Goal: Contribute content: Add original content to the website for others to see

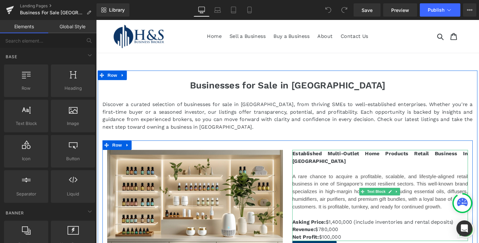
click at [465, 173] on p "To enrich screen reader interactions, please activate Accessibility in Grammarl…" at bounding box center [394, 177] width 185 height 8
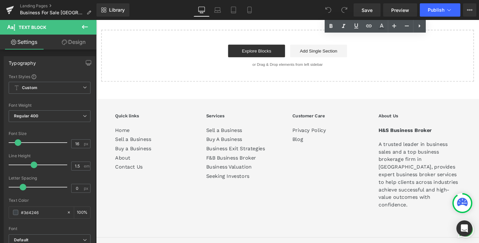
scroll to position [5544, 0]
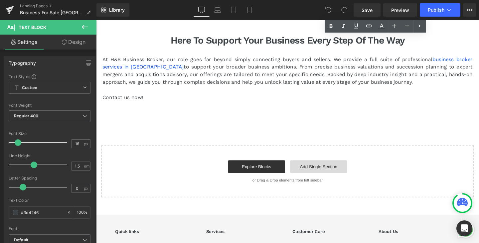
click at [300, 168] on link "Add Single Section" at bounding box center [330, 174] width 60 height 13
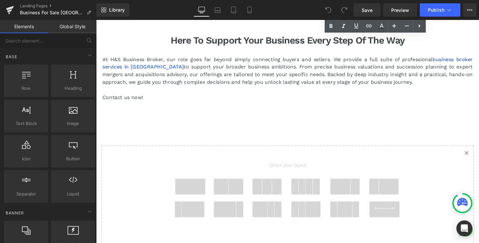
click at [235, 187] on span at bounding box center [243, 195] width 16 height 17
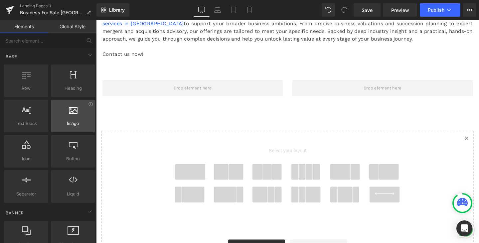
scroll to position [5591, 0]
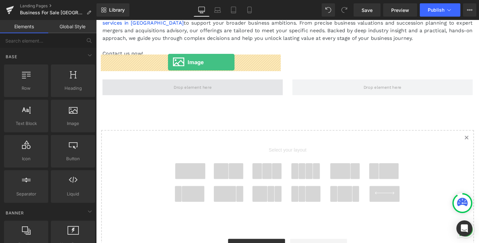
drag, startPoint x: 125, startPoint y: 99, endPoint x: 172, endPoint y: 65, distance: 58.5
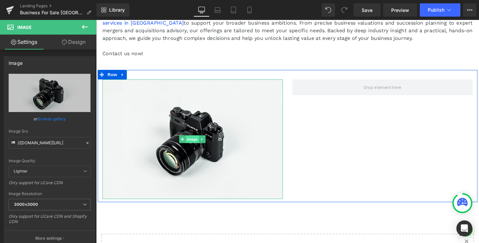
click at [190, 141] on span "Image" at bounding box center [197, 145] width 14 height 8
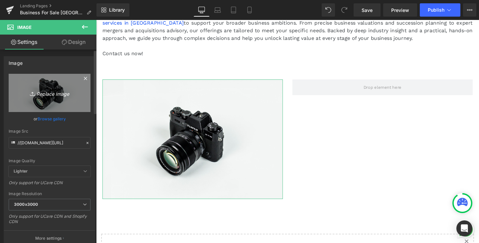
click at [43, 93] on icon "Replace Image" at bounding box center [49, 93] width 53 height 8
type input "C:\fakepath\pexels-[PERSON_NAME]-8844379.jpg"
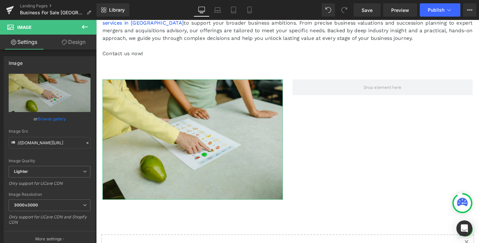
drag, startPoint x: 78, startPoint y: 42, endPoint x: 42, endPoint y: 42, distance: 36.9
click at [78, 42] on link "Design" at bounding box center [74, 42] width 48 height 15
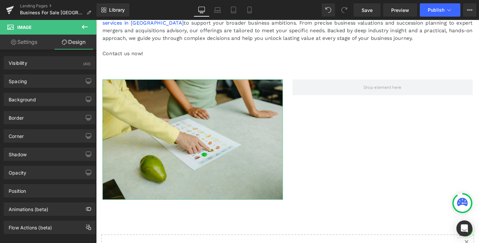
click at [40, 43] on link "Settings" at bounding box center [24, 42] width 48 height 15
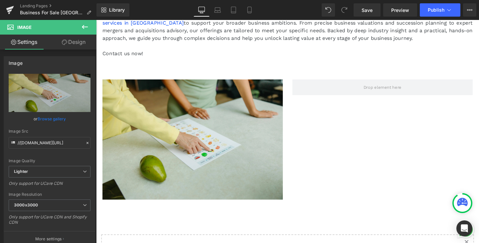
drag, startPoint x: 16, startPoint y: 32, endPoint x: 90, endPoint y: 28, distance: 75.0
click at [90, 28] on button at bounding box center [84, 27] width 23 height 15
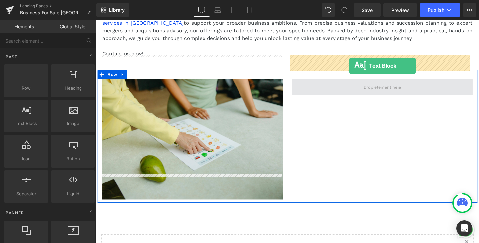
drag, startPoint x: 125, startPoint y: 135, endPoint x: 362, endPoint y: 68, distance: 246.6
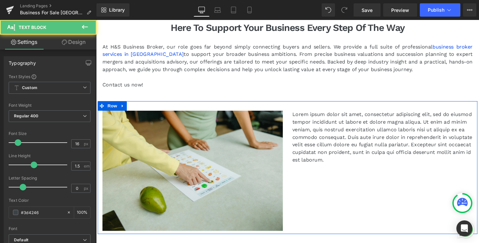
scroll to position [5557, 0]
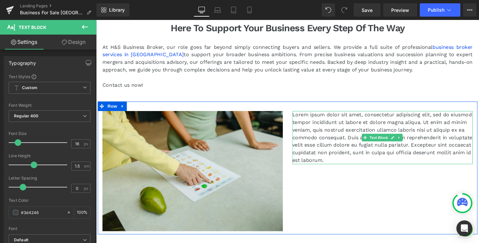
click at [403, 116] on p "Lorem ipsum dolor sit amet, consectetur adipiscing elit, sed do eiusmod tempor …" at bounding box center [397, 144] width 190 height 56
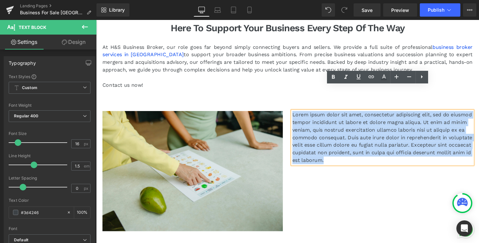
drag, startPoint x: 432, startPoint y: 144, endPoint x: 284, endPoint y: 86, distance: 159.3
click at [284, 106] on div "Image Lorem ipsum dolor sit amet, consectetur adipiscing elit, sed do eiusmod t…" at bounding box center [297, 176] width 399 height 140
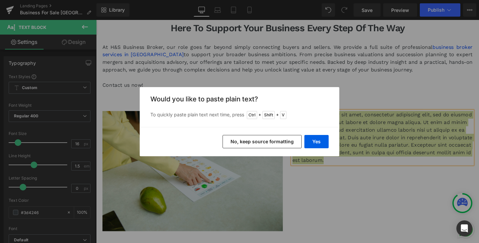
click at [284, 143] on button "No, keep source formatting" at bounding box center [261, 141] width 79 height 13
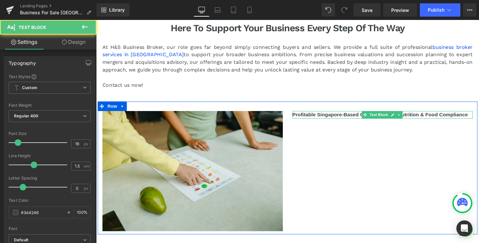
click at [478, 116] on p "Profitable Singapore-Based Consultancy in Nutrition & Food Compliance" at bounding box center [397, 120] width 190 height 8
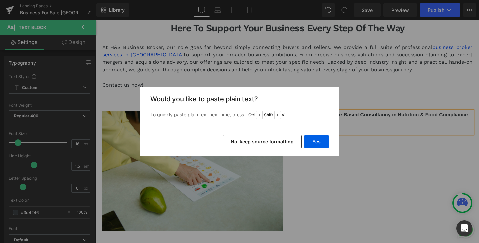
click at [272, 139] on button "No, keep source formatting" at bounding box center [261, 141] width 79 height 13
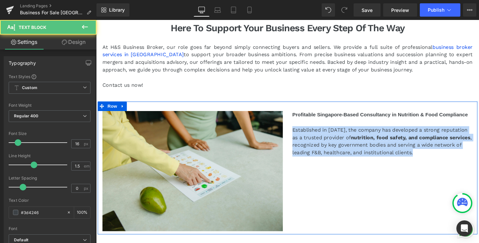
drag, startPoint x: 449, startPoint y: 134, endPoint x: 296, endPoint y: 111, distance: 154.3
click at [297, 116] on div "Profitable Singapore-Based Consultancy in Nutrition & Food Compliance Establish…" at bounding box center [396, 140] width 199 height 48
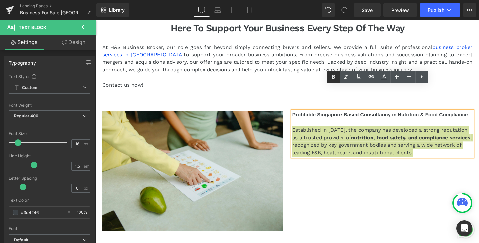
click at [336, 77] on icon at bounding box center [333, 77] width 8 height 8
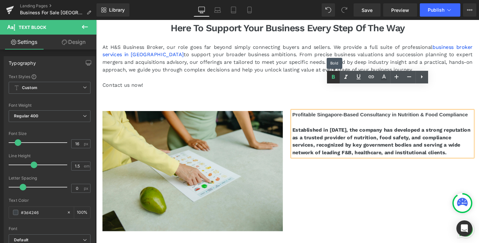
click at [336, 77] on icon at bounding box center [333, 77] width 8 height 8
click at [332, 76] on icon at bounding box center [333, 77] width 3 height 4
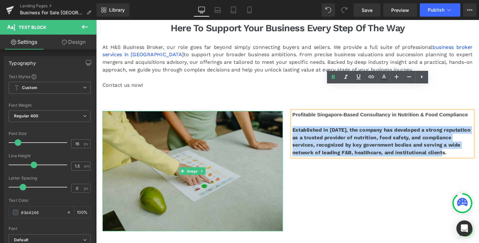
drag, startPoint x: 432, startPoint y: 135, endPoint x: 279, endPoint y: 105, distance: 155.5
click at [279, 106] on div "Image Profitable Singapore-Based Consultancy in Nutrition & Food Compliance Est…" at bounding box center [297, 176] width 399 height 140
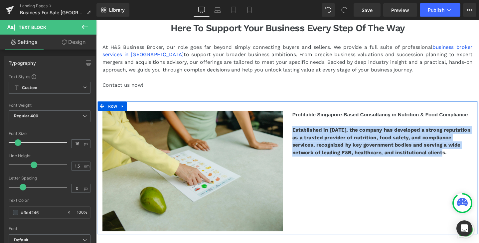
click at [343, 132] on strong "Established in [DATE], the company has developed a strong reputation as a trust…" at bounding box center [395, 147] width 187 height 30
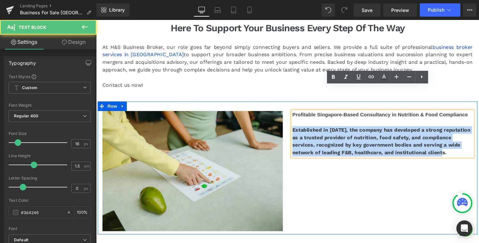
drag, startPoint x: 438, startPoint y: 133, endPoint x: 291, endPoint y: 103, distance: 149.5
click at [291, 106] on div "Image Profitable Singapore-Based Consultancy in Nutrition & Food Compliance Est…" at bounding box center [297, 176] width 399 height 140
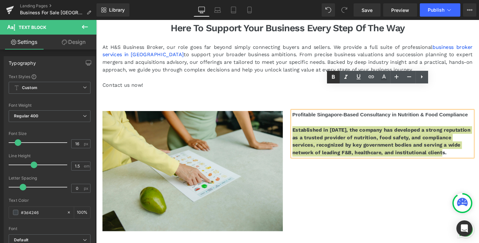
click at [332, 77] on icon at bounding box center [333, 77] width 3 height 4
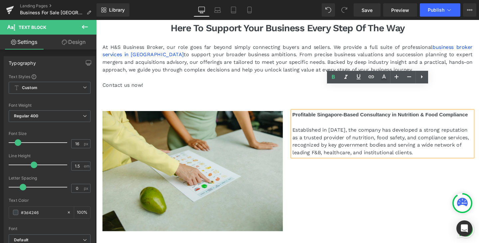
click at [440, 132] on p "Established in [DATE], the company has developed a strong reputation as a trust…" at bounding box center [397, 148] width 190 height 32
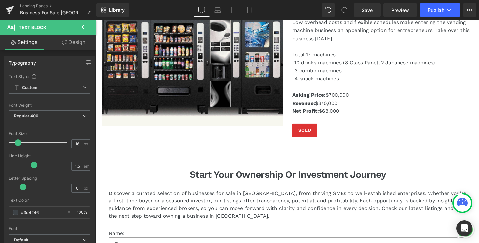
scroll to position [5125, 0]
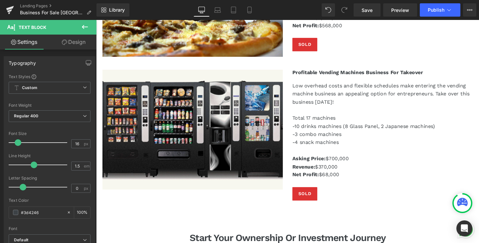
click at [345, 170] on p "Revenue: $370,000" at bounding box center [397, 174] width 190 height 9
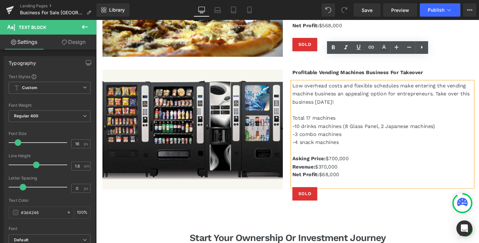
drag, startPoint x: 352, startPoint y: 156, endPoint x: 296, endPoint y: 139, distance: 59.2
click at [297, 139] on div "Profitable Vending Machines Business For Takeover Heading Low overhead costs an…" at bounding box center [396, 141] width 199 height 138
copy div "Asking Price: $700,000 Revenue: $370,000 Net Profit: $68,000"
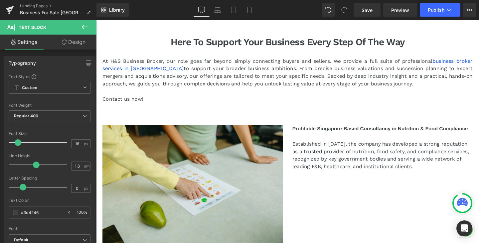
scroll to position [5557, 0]
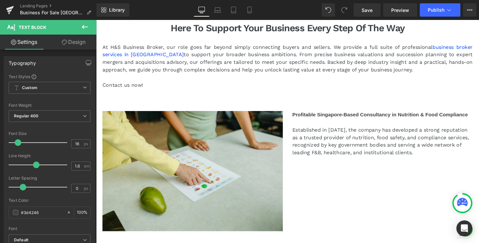
click at [398, 154] on div "Image Profitable Singapore-Based Consultancy in Nutrition & Food Compliance Est…" at bounding box center [297, 176] width 399 height 140
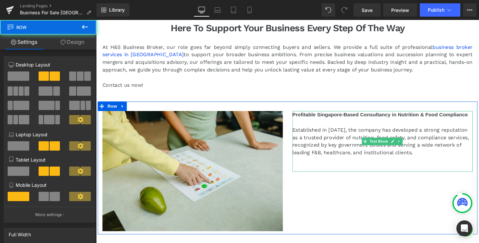
click at [442, 137] on p "Established in [DATE], the company has developed a strong reputation as a trust…" at bounding box center [397, 148] width 190 height 32
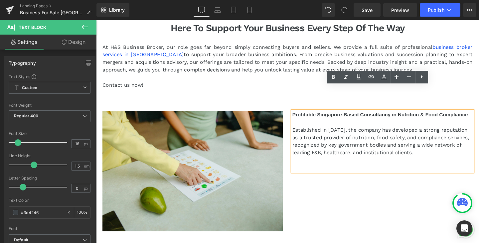
click at [417, 172] on p at bounding box center [397, 176] width 190 height 8
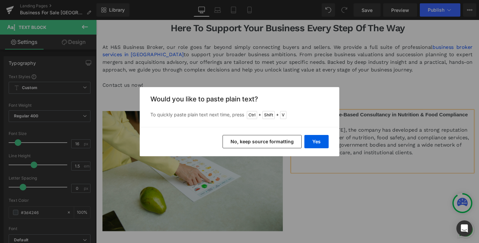
click at [279, 142] on button "No, keep source formatting" at bounding box center [261, 141] width 79 height 13
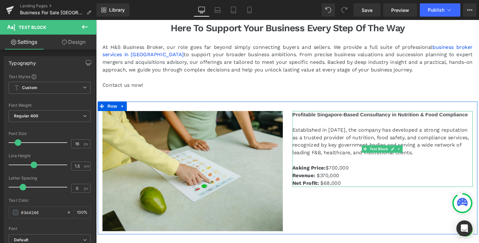
click at [341, 172] on p "Asking Price: $700,000" at bounding box center [397, 176] width 190 height 8
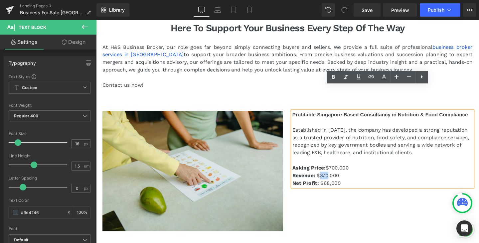
drag, startPoint x: 337, startPoint y: 157, endPoint x: 330, endPoint y: 157, distance: 7.0
click at [330, 180] on p "Revenue: $370,000" at bounding box center [397, 184] width 190 height 8
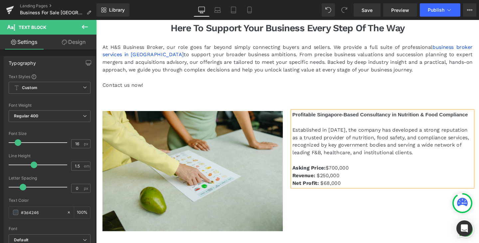
click at [346, 188] on p "Net Profit: $68,000" at bounding box center [397, 192] width 190 height 8
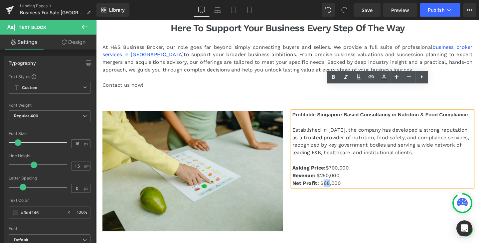
drag, startPoint x: 338, startPoint y: 166, endPoint x: 333, endPoint y: 166, distance: 4.7
click at [333, 188] on p "Net Profit: $68,000" at bounding box center [397, 192] width 190 height 8
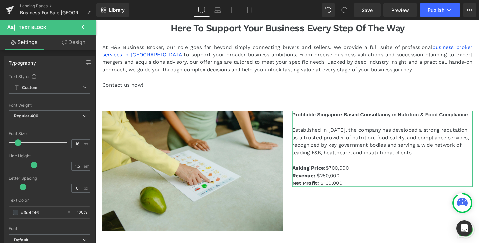
click at [78, 39] on link "Design" at bounding box center [74, 42] width 48 height 15
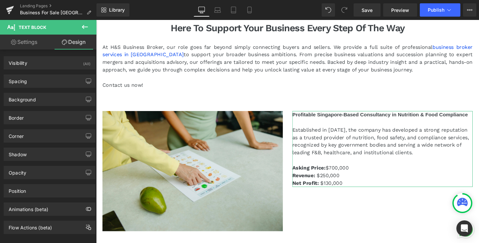
click at [30, 44] on link "Settings" at bounding box center [24, 42] width 48 height 15
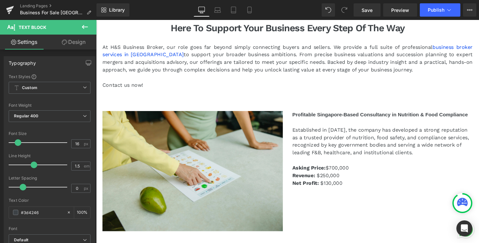
click at [85, 28] on icon at bounding box center [85, 27] width 8 height 8
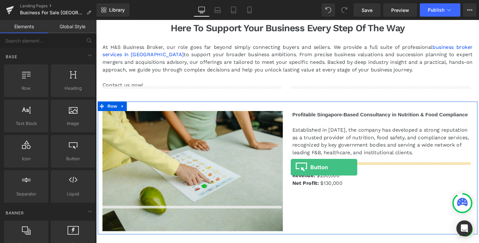
drag, startPoint x: 171, startPoint y: 175, endPoint x: 300, endPoint y: 174, distance: 128.7
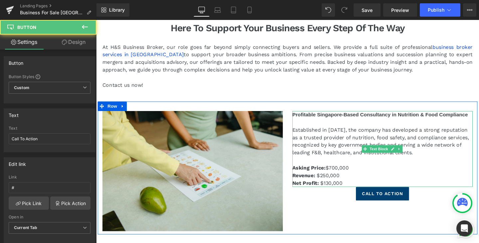
click at [356, 188] on p "Net Profit: $130,000" at bounding box center [397, 192] width 190 height 8
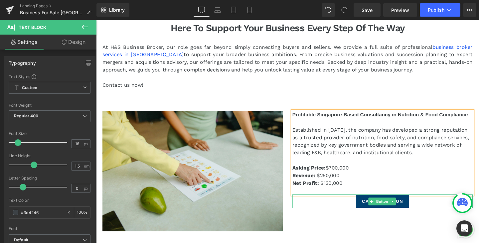
click at [344, 203] on div "Call To Action" at bounding box center [397, 210] width 190 height 14
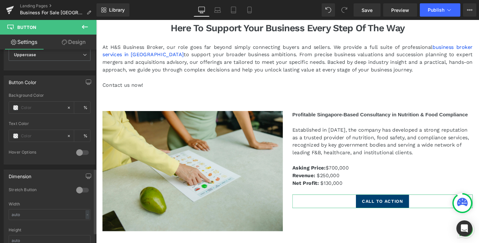
scroll to position [432, 0]
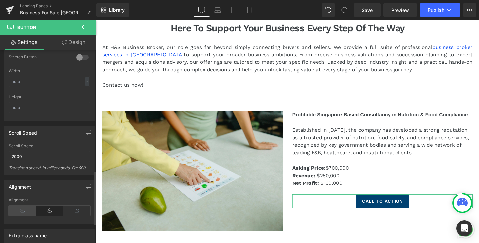
drag, startPoint x: 29, startPoint y: 209, endPoint x: 25, endPoint y: 195, distance: 14.6
click at [29, 209] on icon at bounding box center [22, 211] width 27 height 10
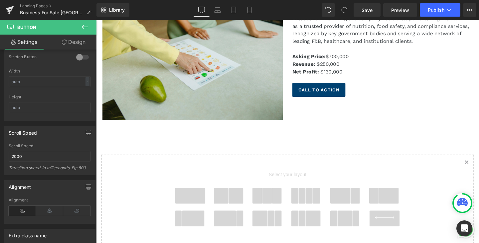
scroll to position [5571, 0]
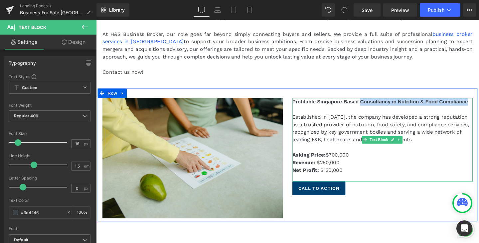
drag, startPoint x: 371, startPoint y: 80, endPoint x: 483, endPoint y: 81, distance: 111.7
click at [478, 103] on span "Profitable Singapore-Based Consultancy in Nutrition & Food Compliance" at bounding box center [394, 106] width 185 height 6
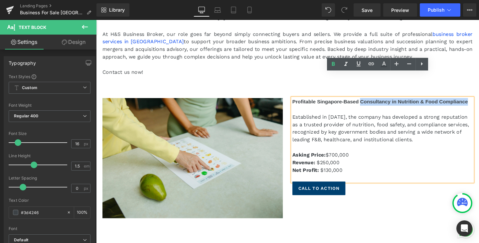
copy span "Consultancy in Nutrition & Food Compliance"
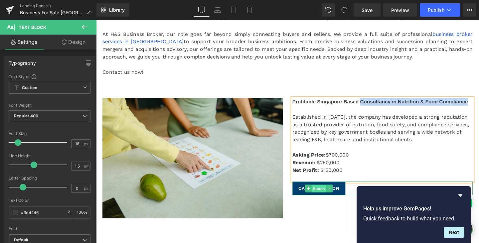
click at [329, 194] on span "Button" at bounding box center [330, 198] width 15 height 8
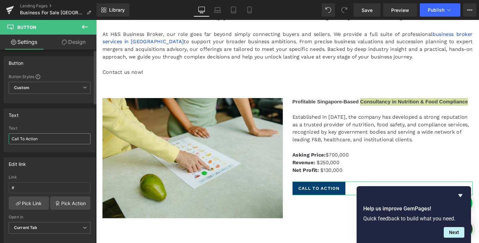
drag, startPoint x: 47, startPoint y: 138, endPoint x: 0, endPoint y: 138, distance: 46.6
click at [0, 138] on div "Text Call To Action Text Call To Action" at bounding box center [49, 127] width 99 height 49
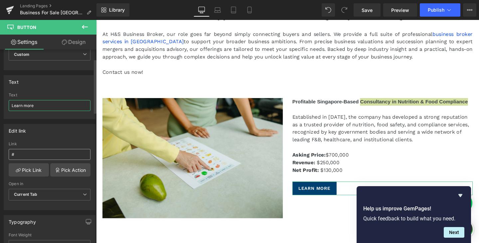
type input "Learn more"
click at [38, 153] on input "#" at bounding box center [50, 154] width 82 height 11
click at [33, 169] on link "Pick Link" at bounding box center [29, 169] width 40 height 13
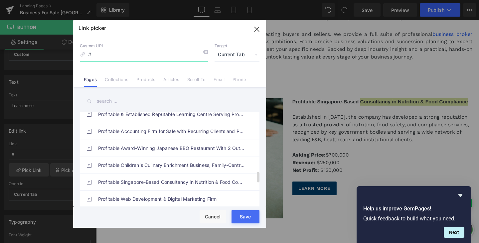
scroll to position [565, 0]
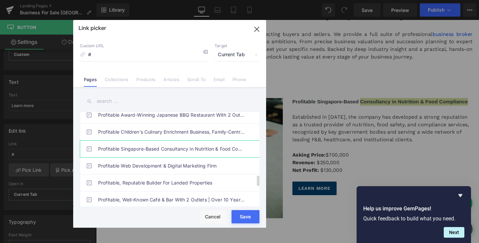
click at [180, 149] on link "Profitable Singapore-Based Consultancy in Nutrition & Food Compliance" at bounding box center [171, 149] width 146 height 17
click at [247, 216] on div "Rendering Content" at bounding box center [239, 216] width 41 height 7
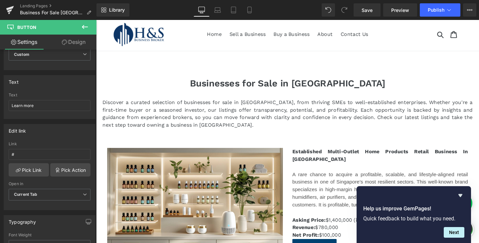
scroll to position [0, 0]
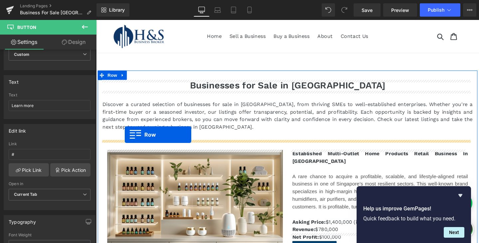
drag, startPoint x: 100, startPoint y: 71, endPoint x: 126, endPoint y: 141, distance: 74.0
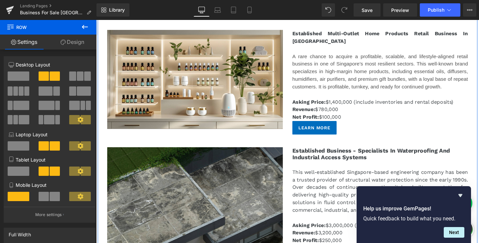
scroll to position [266, 0]
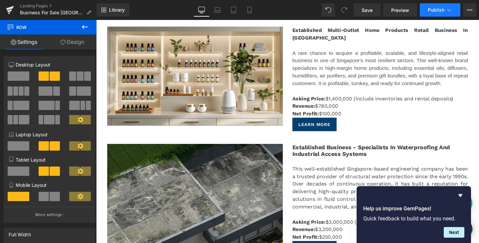
click at [439, 14] on button "Publish" at bounding box center [440, 9] width 41 height 13
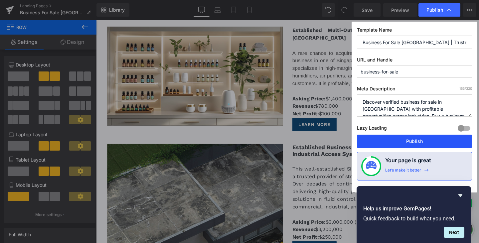
click at [428, 144] on button "Publish" at bounding box center [414, 141] width 115 height 13
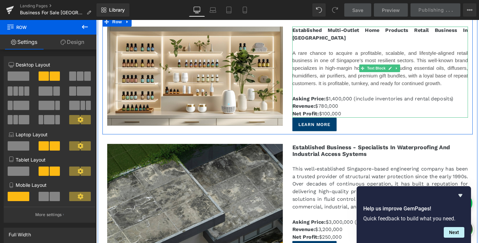
scroll to position [166, 0]
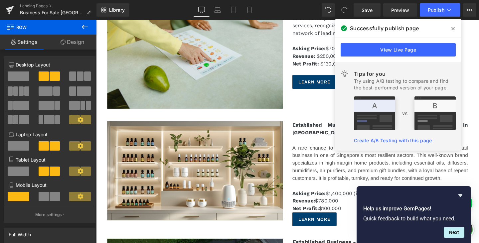
click at [451, 27] on icon at bounding box center [452, 28] width 3 height 5
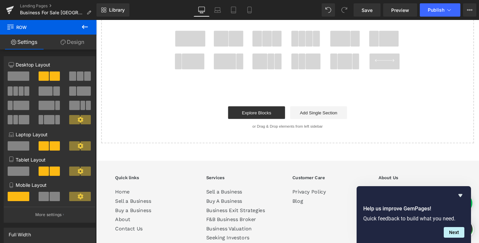
scroll to position [5767, 0]
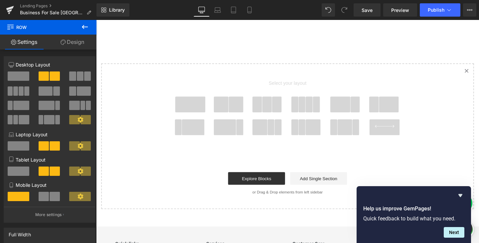
click at [236, 100] on span at bounding box center [243, 108] width 16 height 17
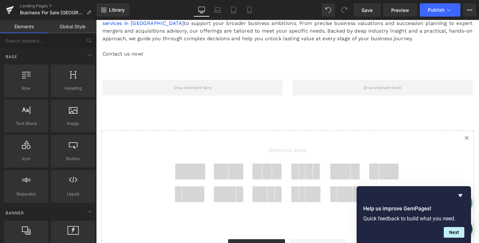
scroll to position [5726, 0]
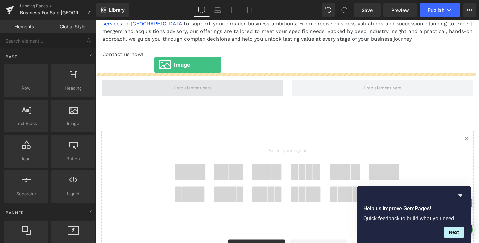
drag, startPoint x: 167, startPoint y: 146, endPoint x: 157, endPoint y: 67, distance: 79.1
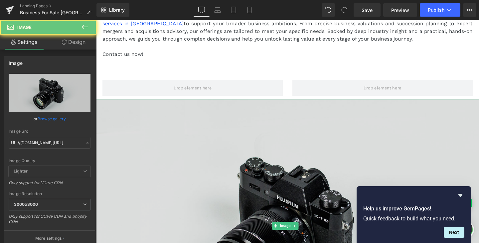
click at [233, 103] on img at bounding box center [297, 236] width 402 height 267
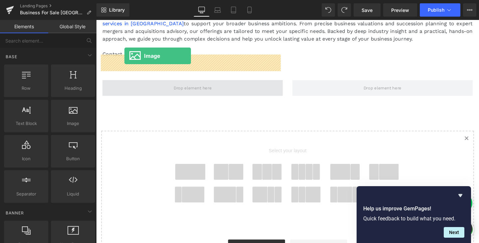
drag, startPoint x: 171, startPoint y: 132, endPoint x: 126, endPoint y: 58, distance: 86.7
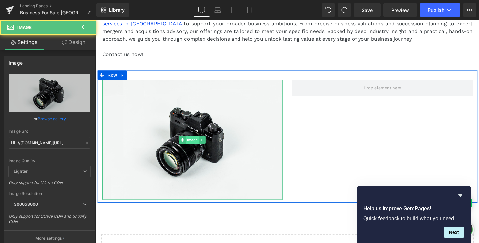
click at [193, 142] on span "Image" at bounding box center [197, 146] width 14 height 8
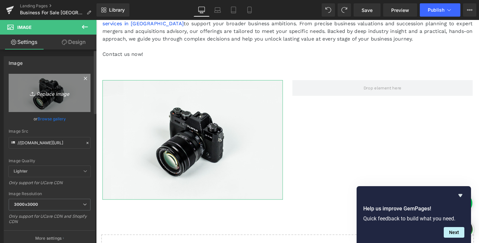
click at [49, 94] on icon "Replace Image" at bounding box center [49, 93] width 53 height 8
type input "C:\fakepath\pexels-mdx014-799091.jpg"
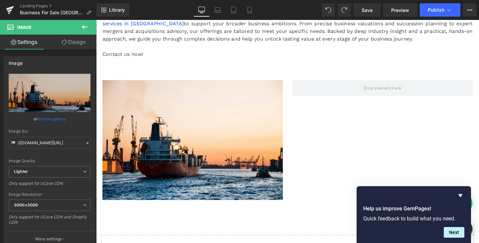
click at [86, 27] on icon at bounding box center [85, 27] width 6 height 4
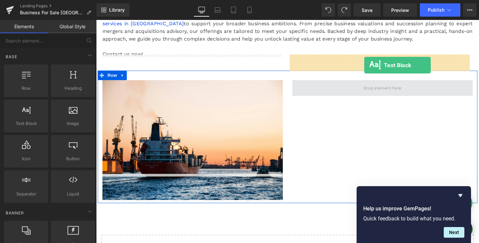
drag, startPoint x: 129, startPoint y: 135, endPoint x: 378, endPoint y: 67, distance: 258.0
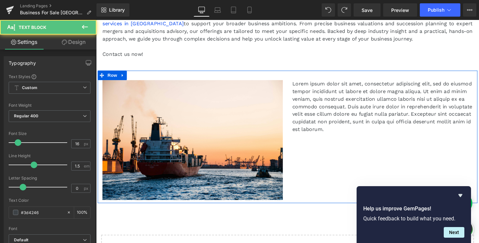
click at [424, 103] on p "Lorem ipsum dolor sit amet, consectetur adipiscing elit, sed do eiusmod tempor …" at bounding box center [397, 111] width 190 height 56
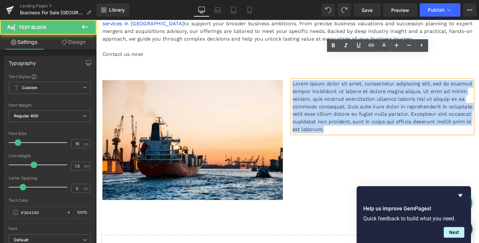
drag, startPoint x: 431, startPoint y: 108, endPoint x: 246, endPoint y: 25, distance: 203.1
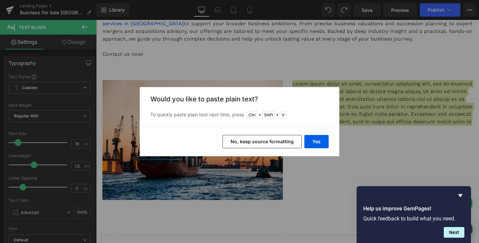
click at [235, 139] on button "No, keep source formatting" at bounding box center [261, 141] width 79 height 13
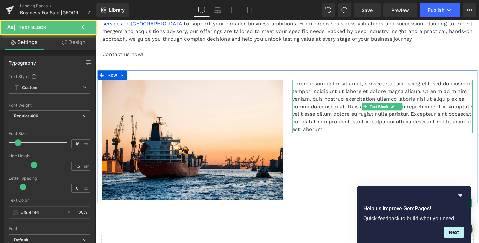
click at [394, 83] on p "Lorem ipsum dolor sit amet, consectetur adipiscing elit, sed do eiusmod tempor …" at bounding box center [397, 111] width 190 height 56
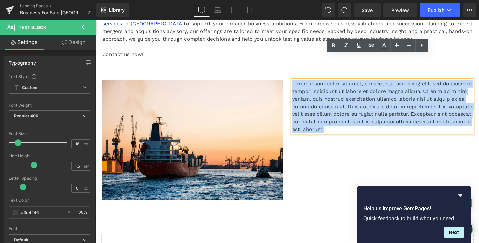
drag, startPoint x: 434, startPoint y: 110, endPoint x: 252, endPoint y: 46, distance: 192.6
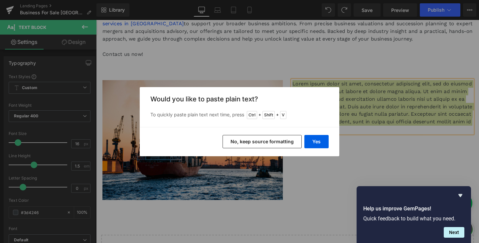
click at [276, 141] on button "No, keep source formatting" at bounding box center [261, 141] width 79 height 13
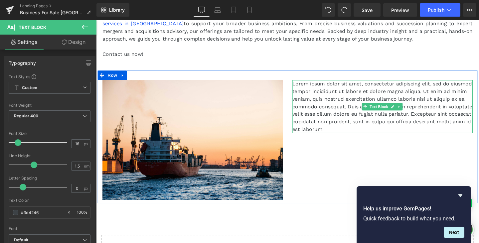
click at [432, 104] on p "Lorem ipsum dolor sit amet, consectetur adipiscing elit, sed do eiusmod tempor …" at bounding box center [397, 111] width 190 height 56
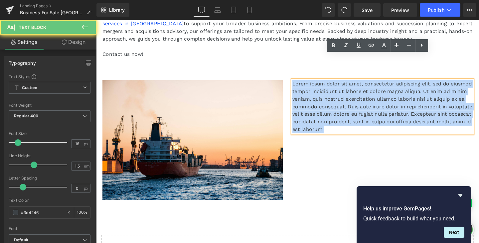
drag, startPoint x: 438, startPoint y: 109, endPoint x: 272, endPoint y: 40, distance: 180.1
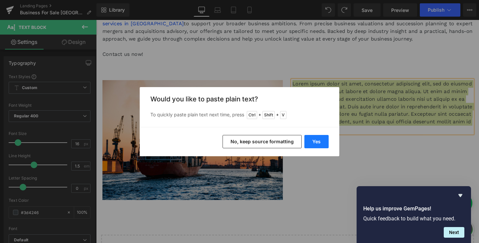
click at [315, 139] on button "Yes" at bounding box center [316, 141] width 24 height 13
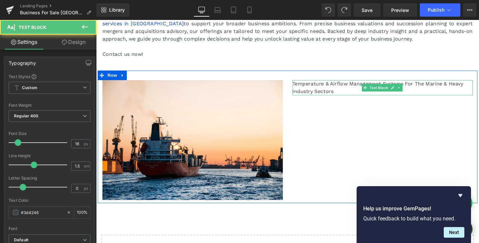
drag, startPoint x: 379, startPoint y: 69, endPoint x: 349, endPoint y: 67, distance: 30.0
click at [377, 83] on div "Temperature & Airflow Management Systems For The Marine & Heavy Industry Sector…" at bounding box center [397, 91] width 190 height 16
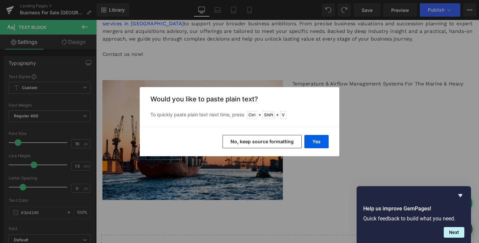
click at [271, 140] on button "No, keep source formatting" at bounding box center [261, 141] width 79 height 13
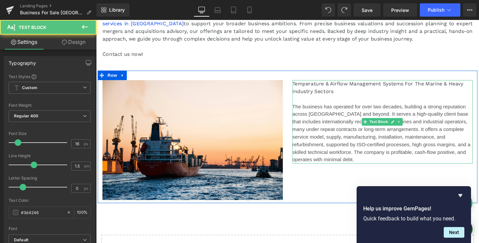
click at [359, 141] on p "The business has operated for over two decades, building a strong reputation ac…" at bounding box center [397, 139] width 190 height 64
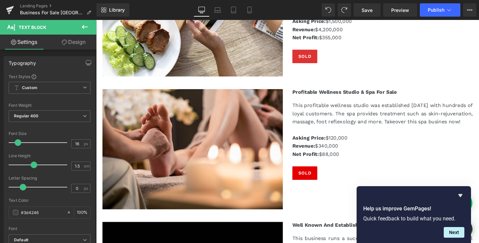
scroll to position [3997, 0]
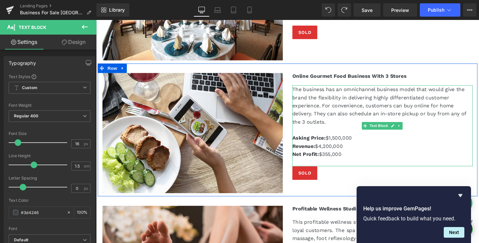
click at [352, 157] on p "Net Profit: $355,000" at bounding box center [397, 165] width 190 height 17
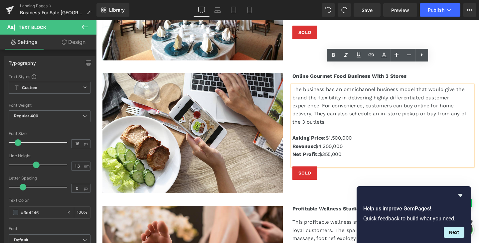
drag, startPoint x: 356, startPoint y: 138, endPoint x: 301, endPoint y: 122, distance: 58.0
click at [302, 122] on div "The business has an omnichannel business model that would give the brand the fl…" at bounding box center [397, 131] width 190 height 85
copy div "Asking Price: $1,500,000 Revenue: $4,200,000 Net Profit: $355,000"
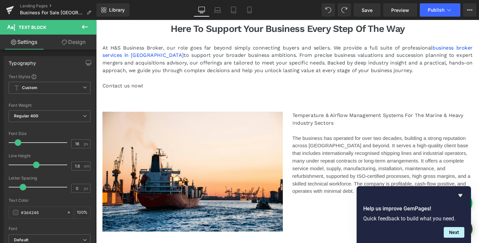
scroll to position [5726, 0]
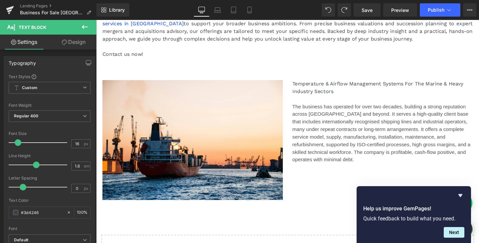
click at [342, 179] on p at bounding box center [397, 183] width 190 height 8
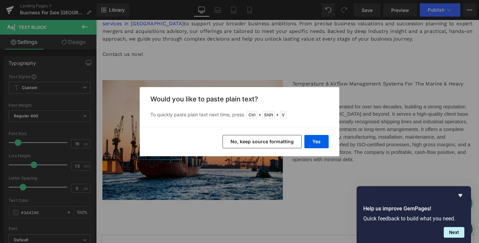
click at [278, 141] on button "No, keep source formatting" at bounding box center [261, 141] width 79 height 13
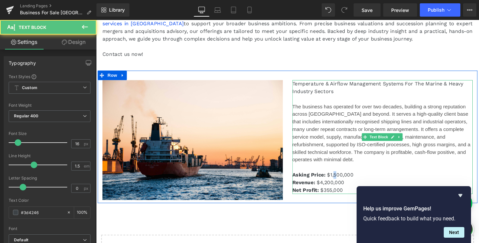
click at [343, 179] on p "Asking Price: $1,500,000" at bounding box center [397, 183] width 190 height 8
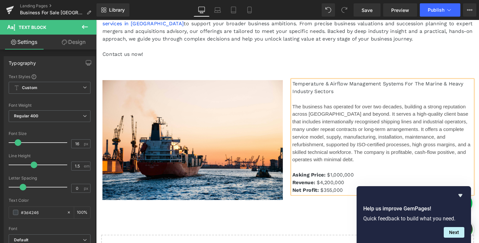
click at [340, 179] on p "Asking Price: $1,000,000" at bounding box center [397, 183] width 190 height 8
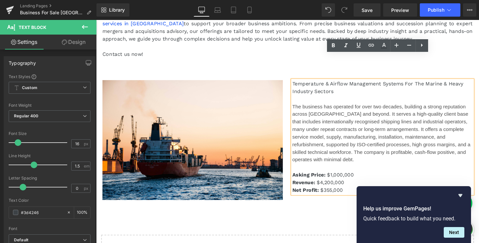
click at [341, 179] on p "Asking Price: $1,000,000" at bounding box center [397, 183] width 190 height 8
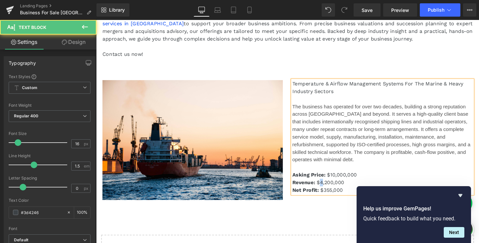
click at [329, 187] on p "Revenue: $4,200,000" at bounding box center [397, 191] width 190 height 8
click at [334, 187] on p "Revenue: $7,200,000" at bounding box center [397, 191] width 190 height 8
drag, startPoint x: 353, startPoint y: 167, endPoint x: 329, endPoint y: 161, distance: 25.2
click at [329, 187] on p "Revenue: $7,000,000" at bounding box center [397, 191] width 190 height 8
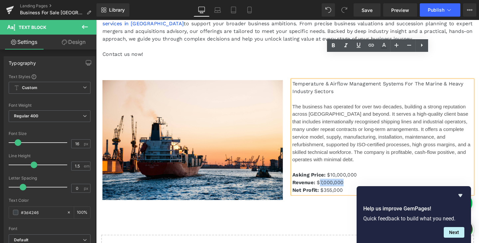
copy p "7,000,000"
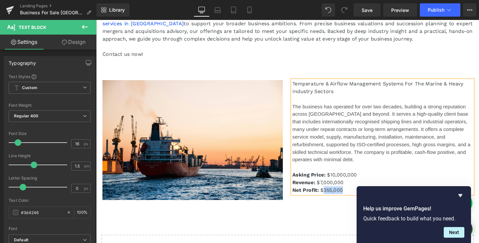
drag, startPoint x: 356, startPoint y: 171, endPoint x: 332, endPoint y: 173, distance: 23.7
click at [332, 195] on p "Net Profit: $355,000" at bounding box center [397, 199] width 190 height 8
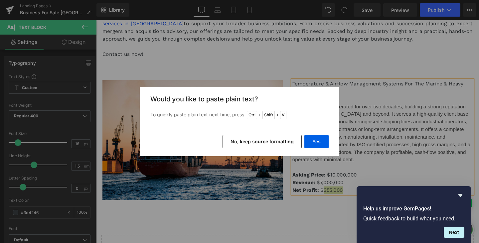
click at [284, 143] on button "No, keep source formatting" at bounding box center [261, 141] width 79 height 13
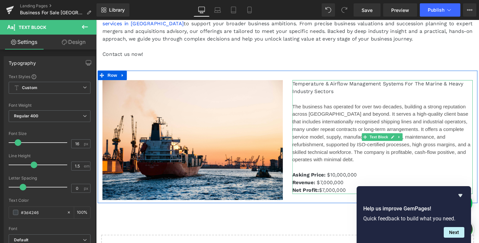
click at [334, 195] on p "Net Profit: $7,000,000" at bounding box center [397, 199] width 190 height 8
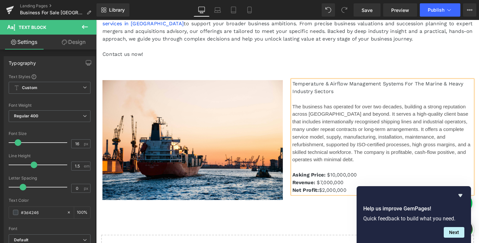
click at [340, 195] on p "Net Profit: $2,000,000" at bounding box center [397, 199] width 190 height 8
click at [376, 195] on p "Net Profit: $2,500,000" at bounding box center [397, 199] width 190 height 8
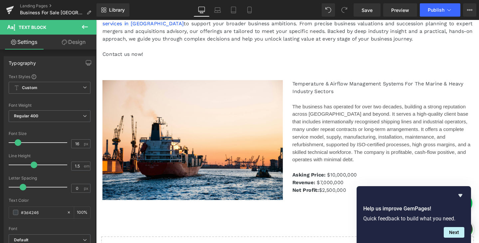
click at [88, 28] on icon at bounding box center [85, 27] width 8 height 8
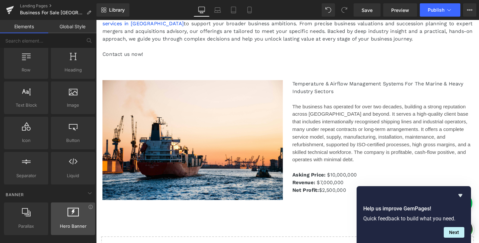
scroll to position [0, 0]
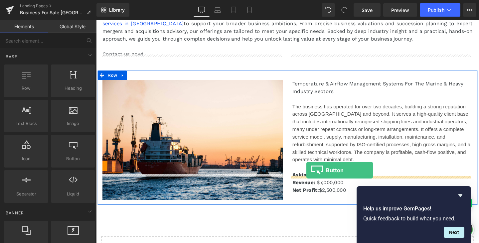
drag, startPoint x: 164, startPoint y: 172, endPoint x: 317, endPoint y: 178, distance: 153.1
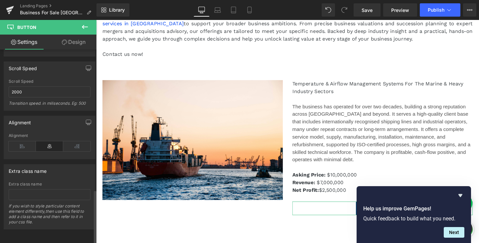
scroll to position [501, 0]
click at [21, 144] on icon at bounding box center [22, 146] width 27 height 10
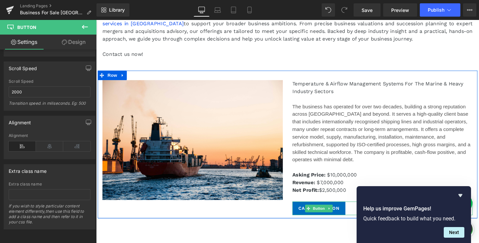
click at [347, 214] on span "Call To Action" at bounding box center [330, 217] width 43 height 7
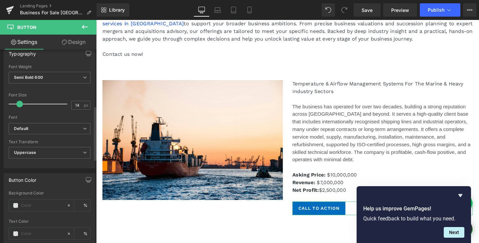
scroll to position [68, 0]
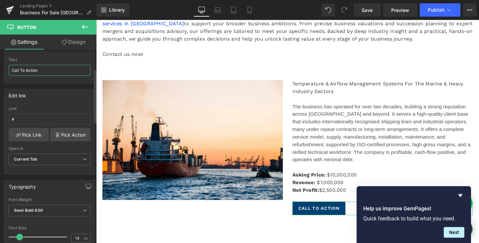
drag, startPoint x: 46, startPoint y: 72, endPoint x: 0, endPoint y: 57, distance: 47.9
click at [0, 57] on div "Text Call To Action Text Call To Action" at bounding box center [49, 59] width 99 height 49
type input "LEARN MORE"
click at [40, 137] on link "Pick Link" at bounding box center [29, 134] width 40 height 13
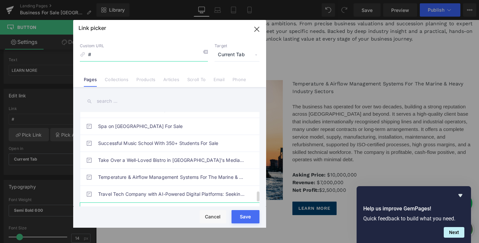
scroll to position [690, 0]
click at [163, 181] on link "Temperature & Airflow Management Systems For The Marine & Heavy Industry Sectors" at bounding box center [171, 177] width 146 height 17
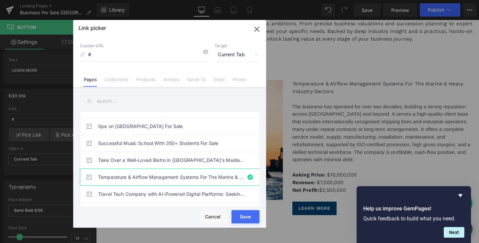
click at [247, 217] on div "Rendering Content" at bounding box center [239, 216] width 41 height 7
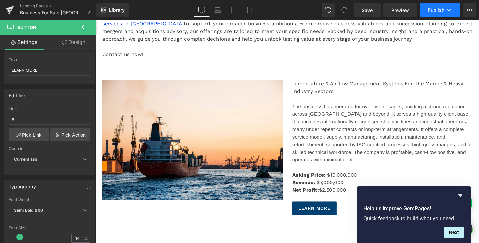
click at [446, 11] on icon at bounding box center [449, 10] width 7 height 7
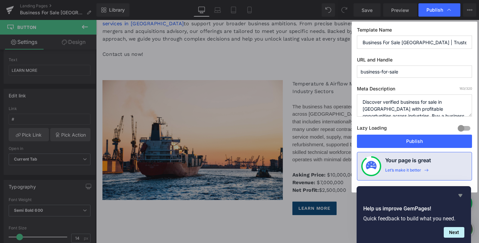
click at [459, 197] on icon "Hide survey" at bounding box center [460, 196] width 8 height 8
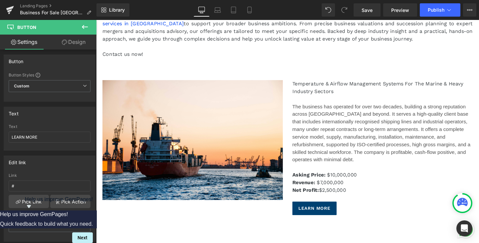
scroll to position [0, 0]
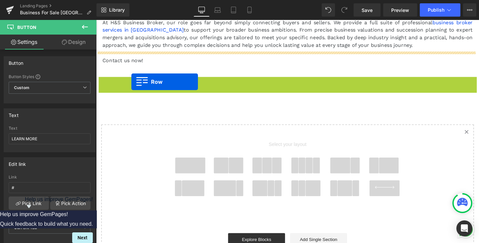
drag, startPoint x: 101, startPoint y: 51, endPoint x: 133, endPoint y: 85, distance: 46.6
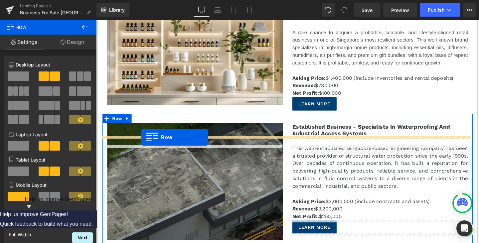
scroll to position [227, 0]
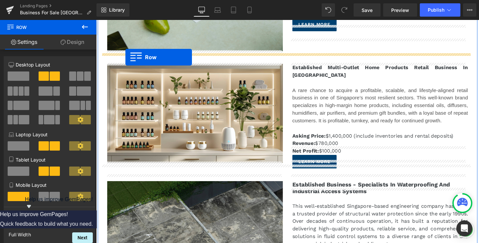
drag, startPoint x: 101, startPoint y: 159, endPoint x: 127, endPoint y: 59, distance: 103.0
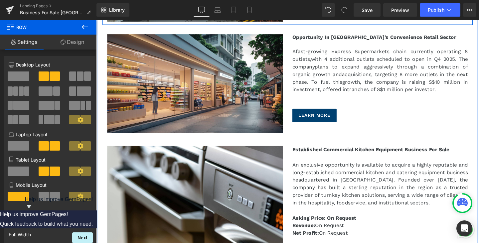
scroll to position [726, 0]
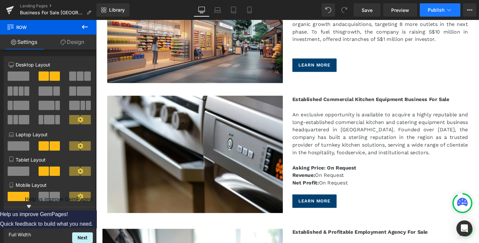
click at [432, 12] on span "Publish" at bounding box center [436, 9] width 17 height 5
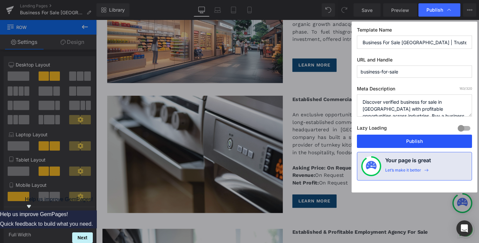
click at [421, 142] on button "Publish" at bounding box center [414, 141] width 115 height 13
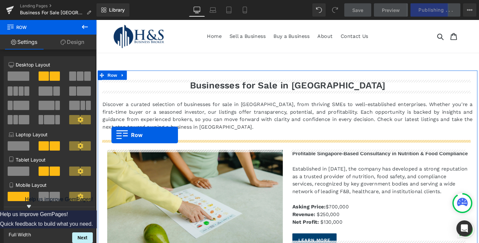
drag, startPoint x: 105, startPoint y: 87, endPoint x: 112, endPoint y: 141, distance: 54.6
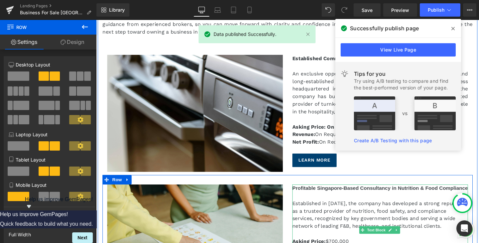
scroll to position [100, 0]
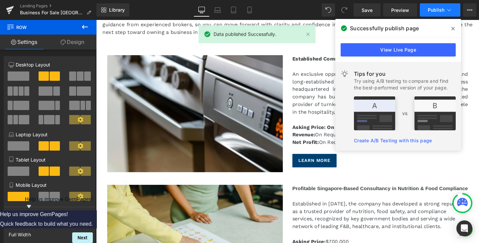
click at [432, 8] on span "Publish" at bounding box center [436, 9] width 17 height 5
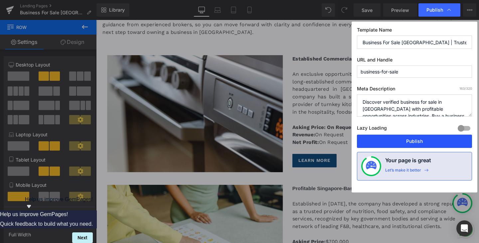
click at [403, 144] on button "Publish" at bounding box center [414, 141] width 115 height 13
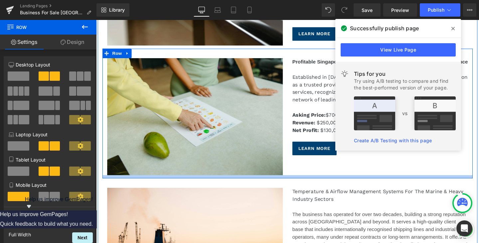
scroll to position [332, 0]
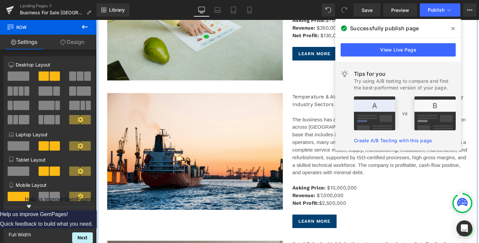
click at [346, 153] on span "The business has operated for over two decades, building a strong reputation ac…" at bounding box center [394, 153] width 184 height 62
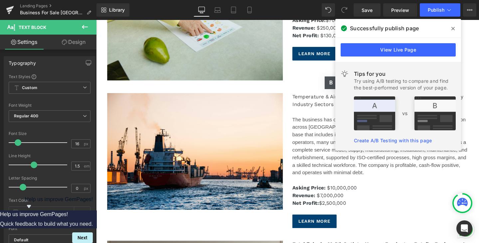
click at [451, 29] on icon at bounding box center [452, 28] width 3 height 5
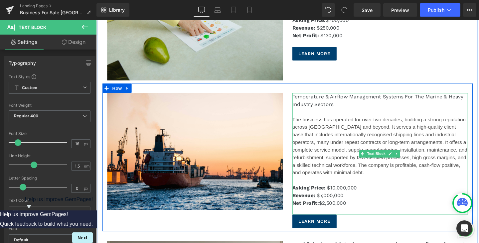
click at [442, 167] on p "The business has operated for over two decades, building a strong reputation ac…" at bounding box center [394, 153] width 185 height 64
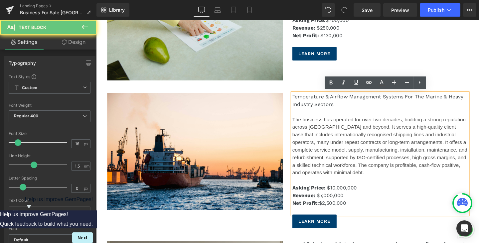
click at [376, 181] on p "The business has operated for over two decades, building a strong reputation ac…" at bounding box center [394, 153] width 185 height 64
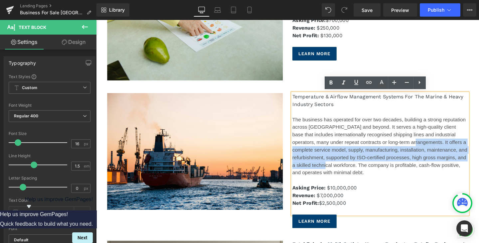
drag, startPoint x: 345, startPoint y: 173, endPoint x: 407, endPoint y: 148, distance: 66.3
click at [407, 148] on span "The business has operated for over two decades, building a strong reputation ac…" at bounding box center [394, 153] width 184 height 62
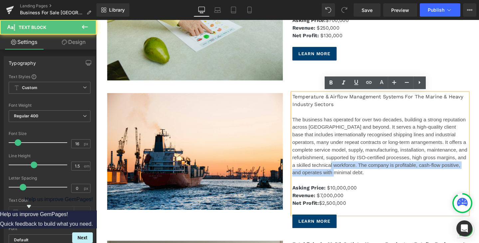
drag, startPoint x: 381, startPoint y: 179, endPoint x: 349, endPoint y: 169, distance: 33.3
click at [349, 169] on p "The business has operated for over two decades, building a strong reputation ac…" at bounding box center [394, 153] width 185 height 64
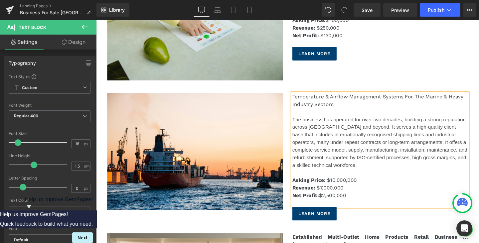
click at [326, 182] on p at bounding box center [394, 181] width 185 height 8
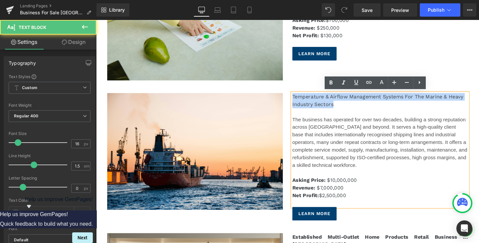
drag, startPoint x: 357, startPoint y: 107, endPoint x: 285, endPoint y: 94, distance: 74.1
click at [285, 94] on div "Image Temperature & Airflow Management Systems For The Marine & Heavy Industry …" at bounding box center [297, 160] width 389 height 147
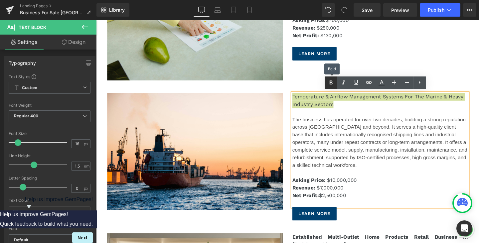
click at [328, 82] on icon at bounding box center [331, 83] width 8 height 8
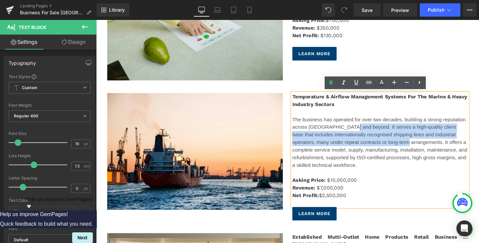
drag, startPoint x: 403, startPoint y: 148, endPoint x: 357, endPoint y: 129, distance: 49.0
click at [357, 129] on span "The business has operated for over two decades, building a strong reputation ac…" at bounding box center [394, 149] width 184 height 54
click at [369, 133] on span "The business has operated for over two decades, building a strong reputation ac…" at bounding box center [394, 149] width 184 height 54
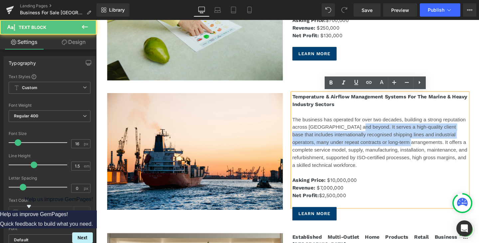
drag, startPoint x: 404, startPoint y: 148, endPoint x: 362, endPoint y: 128, distance: 46.5
click at [362, 128] on p "The business has operated for over two decades, building a strong reputation ac…" at bounding box center [394, 149] width 185 height 56
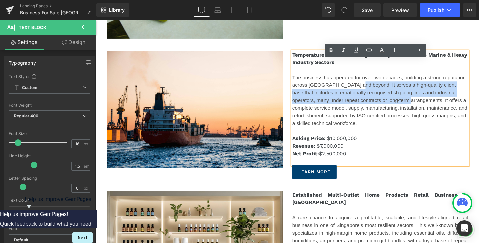
scroll to position [366, 0]
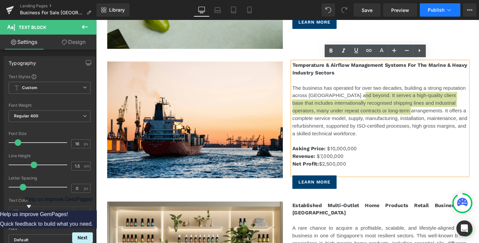
click at [452, 16] on button "Publish" at bounding box center [440, 9] width 41 height 13
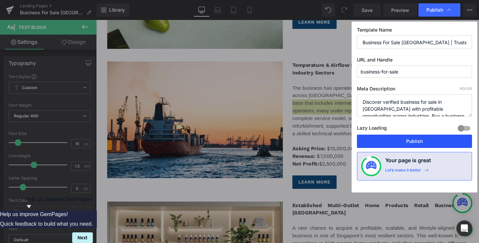
click at [430, 140] on button "Publish" at bounding box center [414, 141] width 115 height 13
